Goal: Check status: Check status

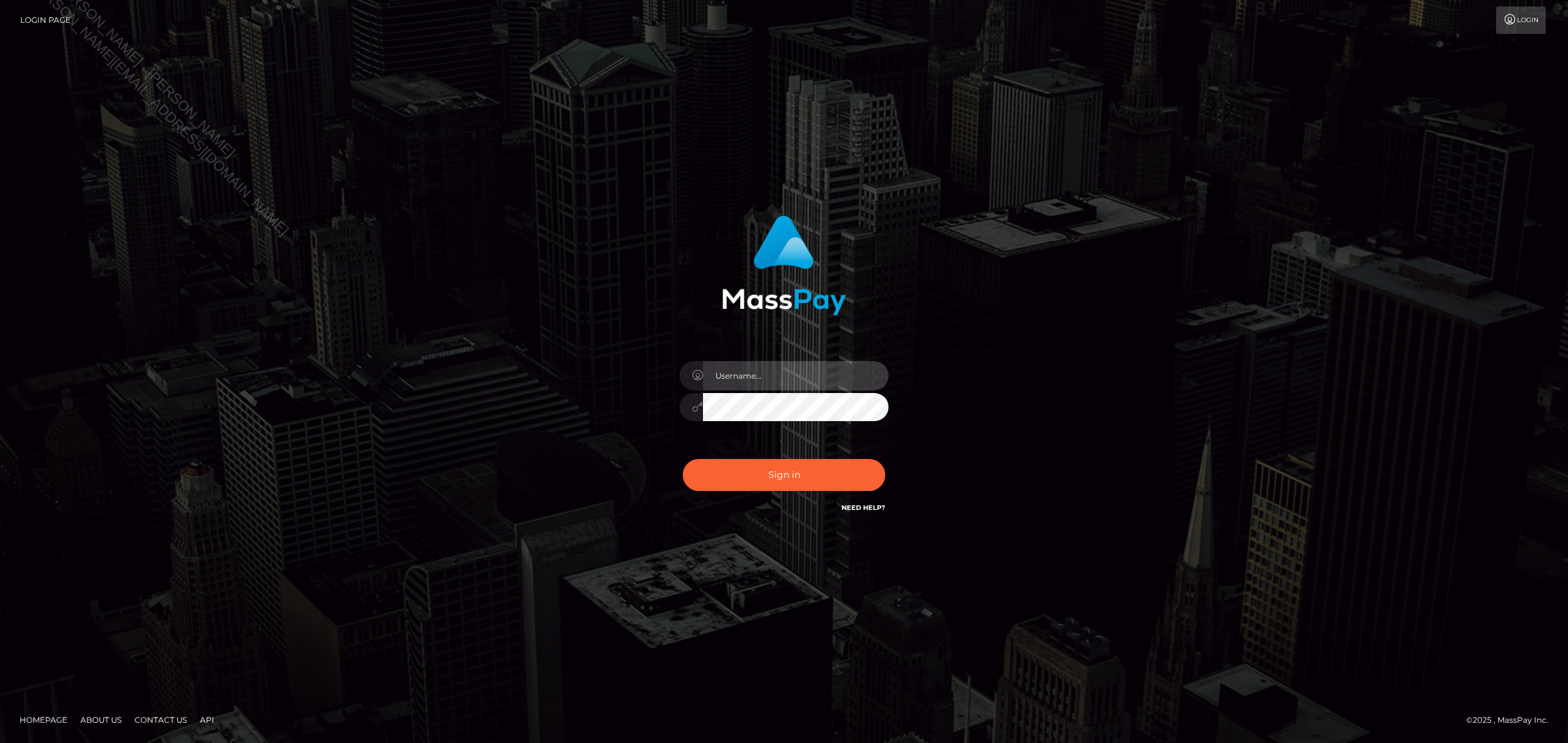
type input "Jennifer"
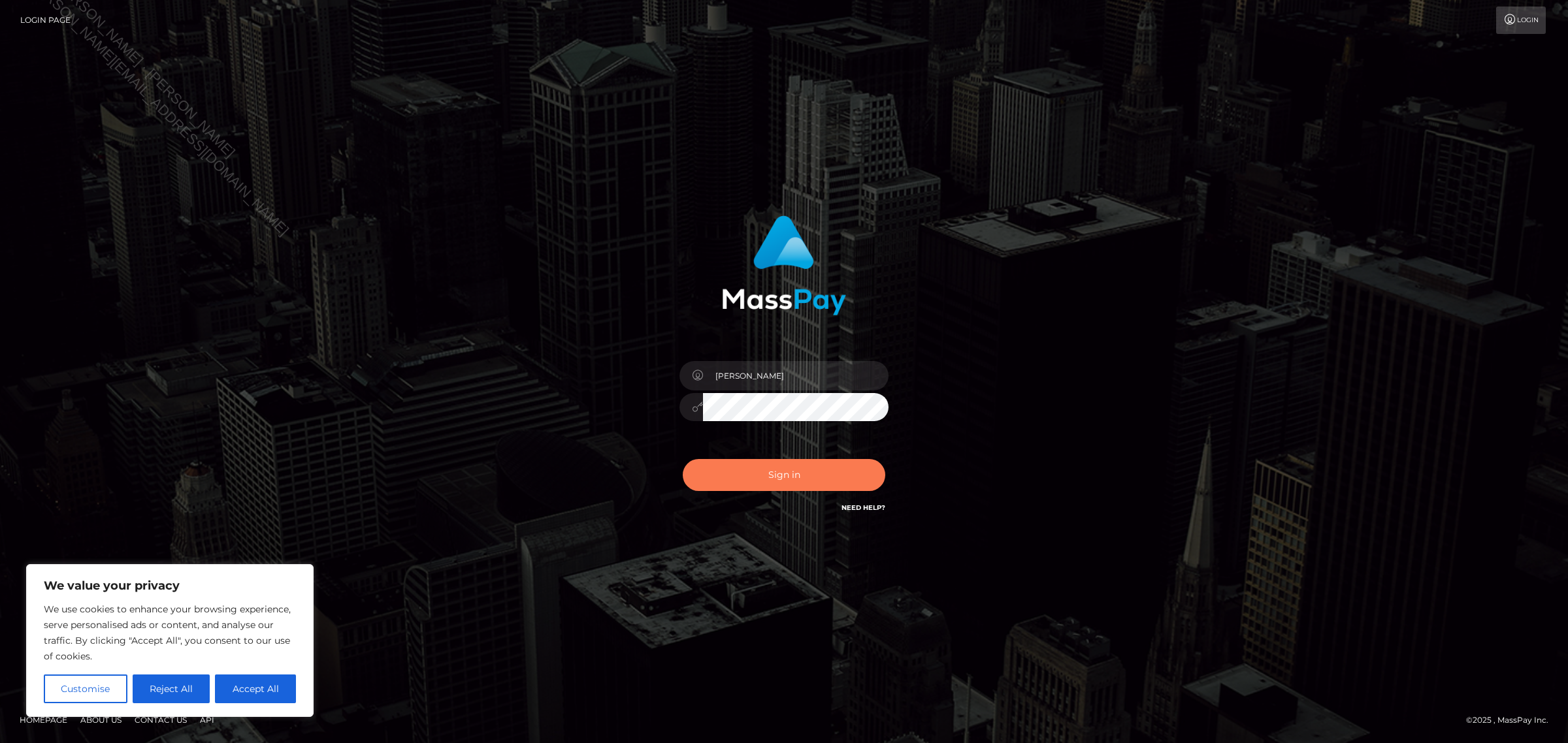
click at [727, 475] on button "Sign in" at bounding box center [784, 475] width 202 height 32
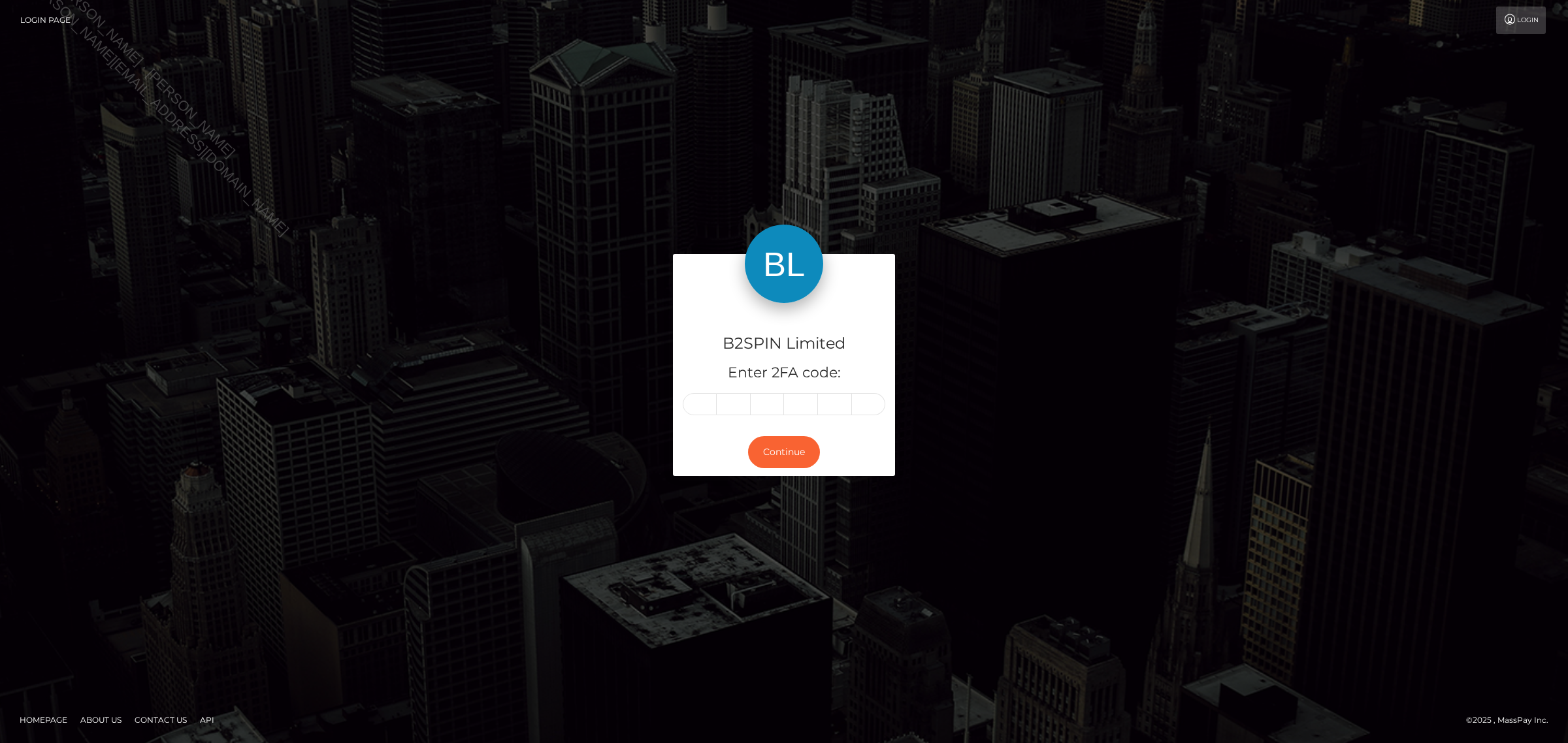
click at [693, 400] on input "text" at bounding box center [700, 404] width 34 height 22
type input "8"
type input "6"
type input "5"
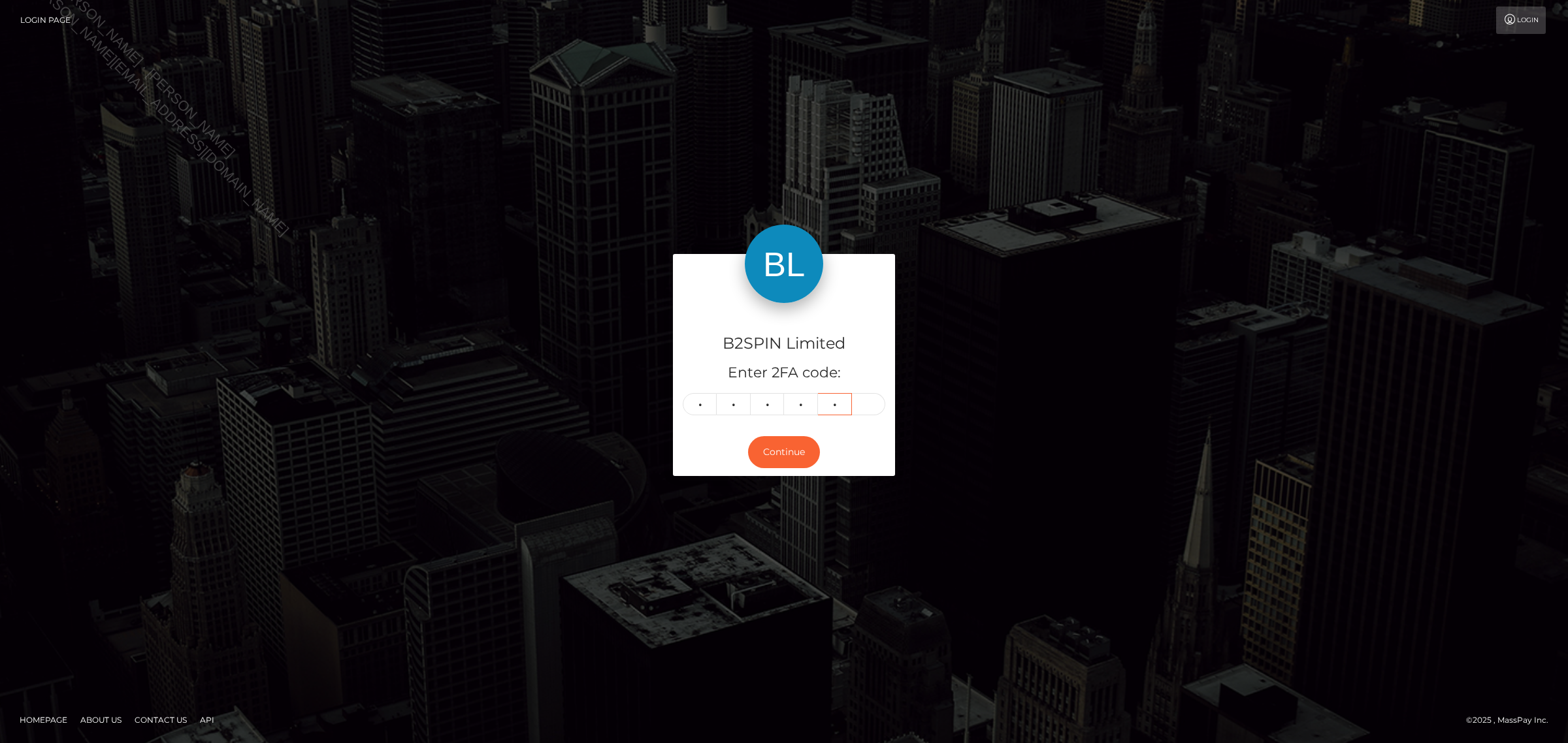
type input "9"
type input "5"
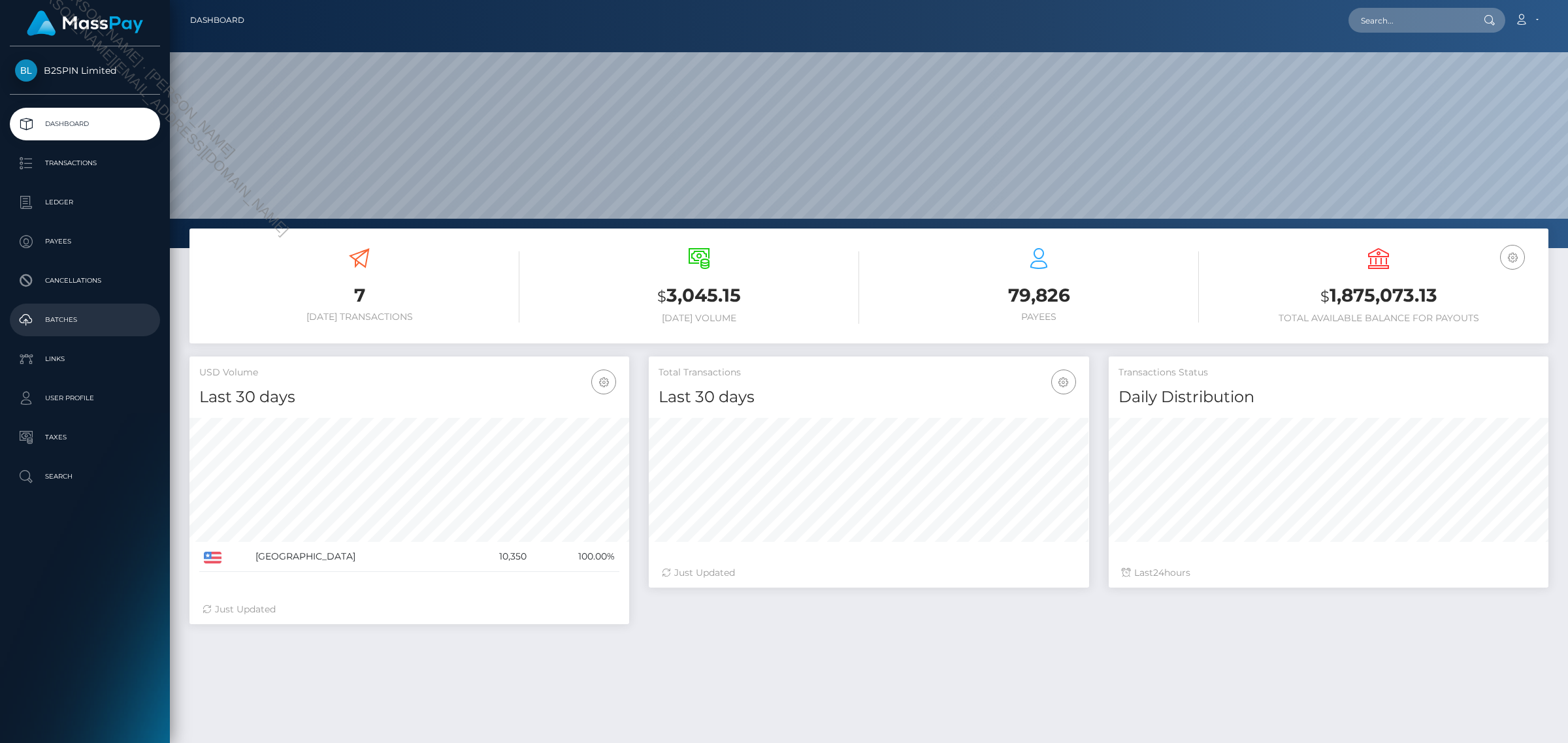
click at [60, 310] on p "Batches" at bounding box center [85, 320] width 140 height 20
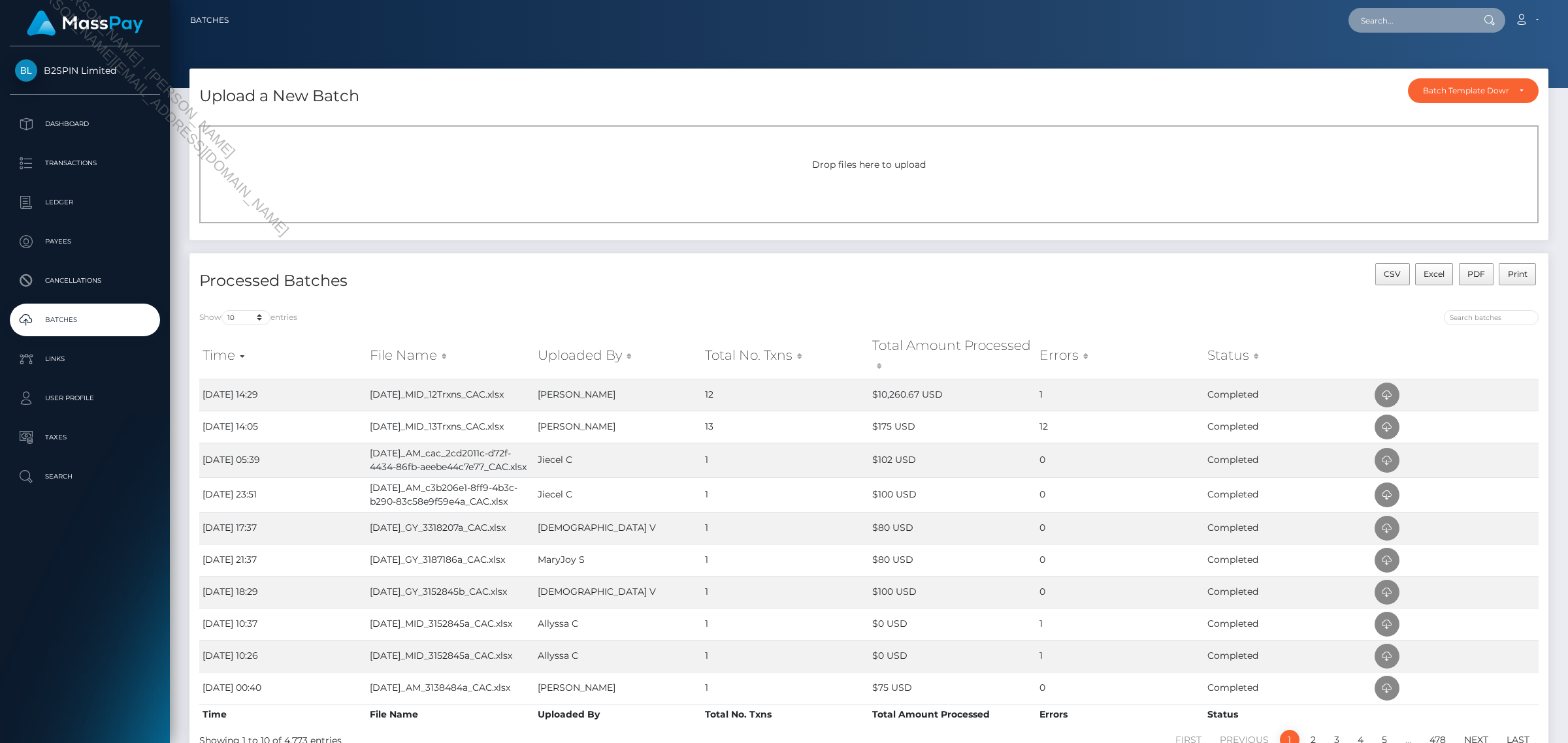
click at [1386, 23] on input "text" at bounding box center [1409, 20] width 123 height 25
paste input "cac_2ff5047c-f918-49af-821f-fda6003436ca"
type input "cac_2ff5047c-f918-49af-821f-fda6003436ca"
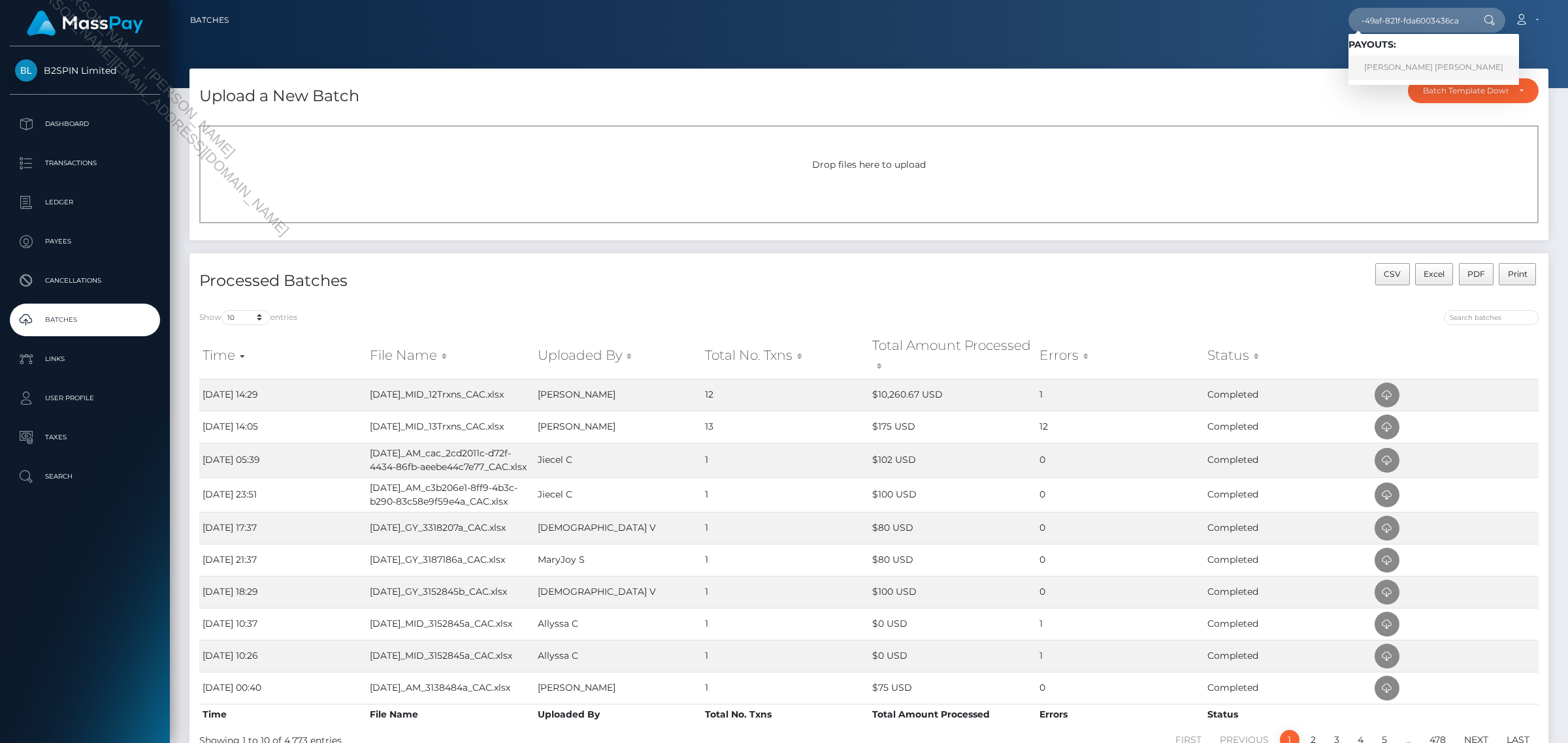
click at [1375, 64] on link "Thomas Gilbert Duvall" at bounding box center [1433, 67] width 170 height 24
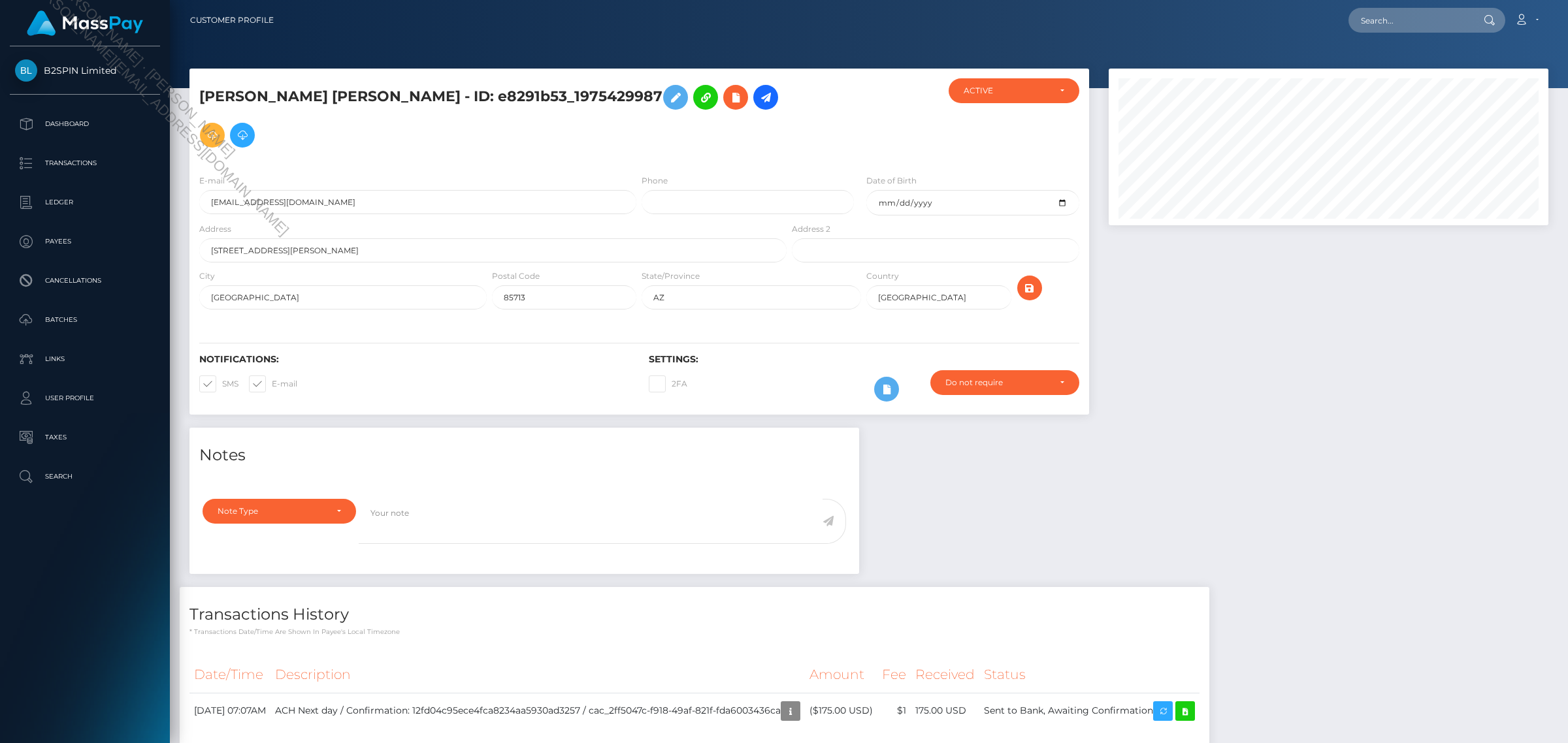
scroll to position [157, 439]
click at [1175, 464] on div "Notes Note Type Compliance Clear Compliance General Note Type" at bounding box center [869, 596] width 1378 height 338
click at [70, 314] on p "Batches" at bounding box center [85, 320] width 140 height 20
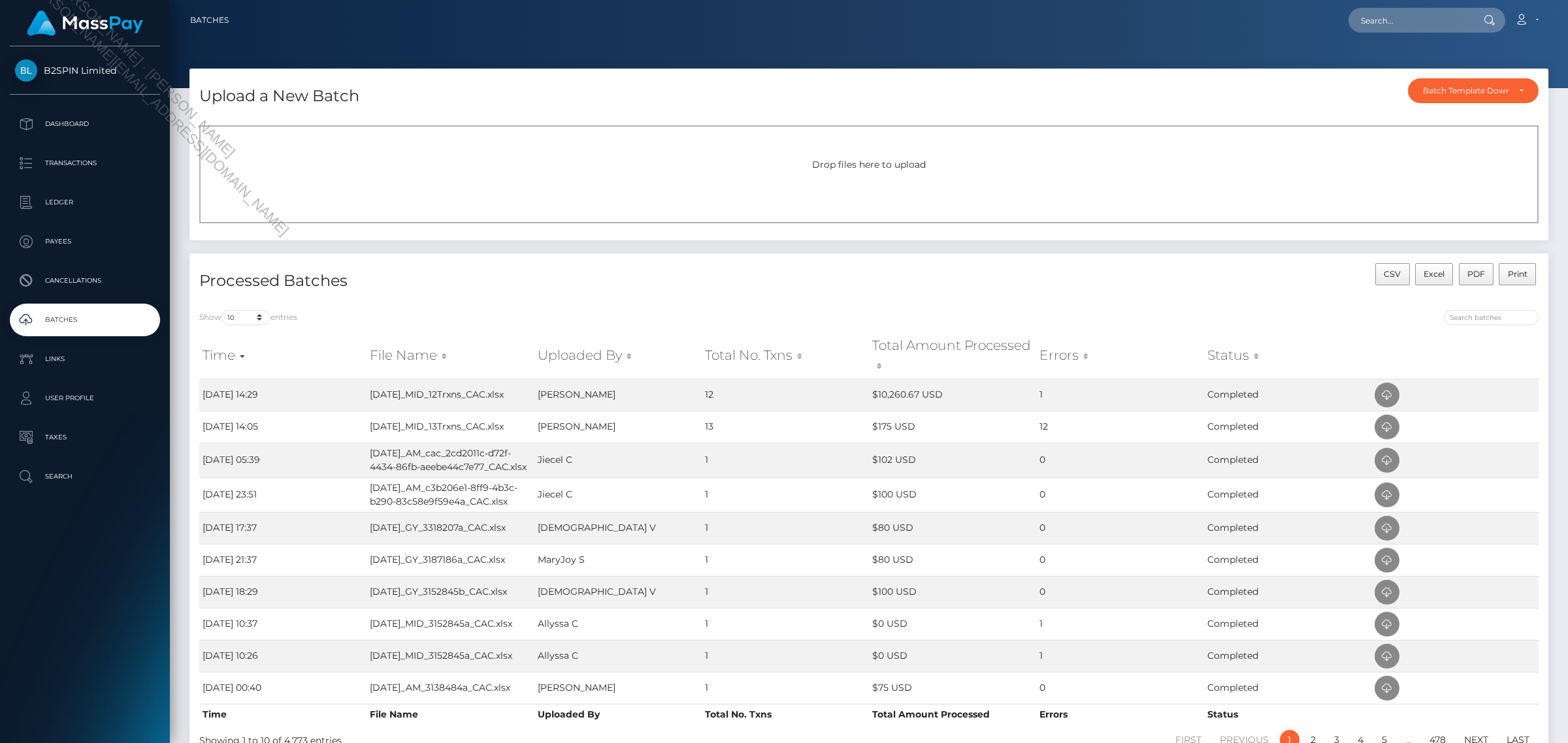
click at [761, 282] on h4 "Processed Batches" at bounding box center [529, 282] width 660 height 23
click at [1383, 421] on icon at bounding box center [1387, 427] width 16 height 16
